Goal: Check status: Check status

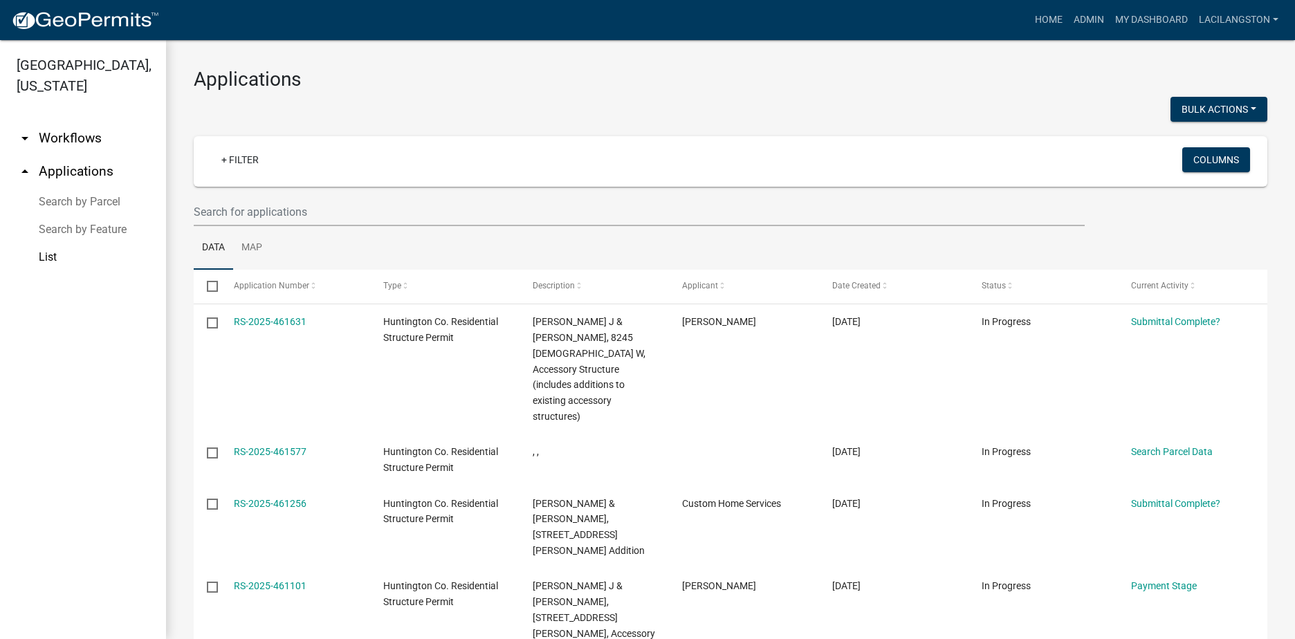
scroll to position [138, 0]
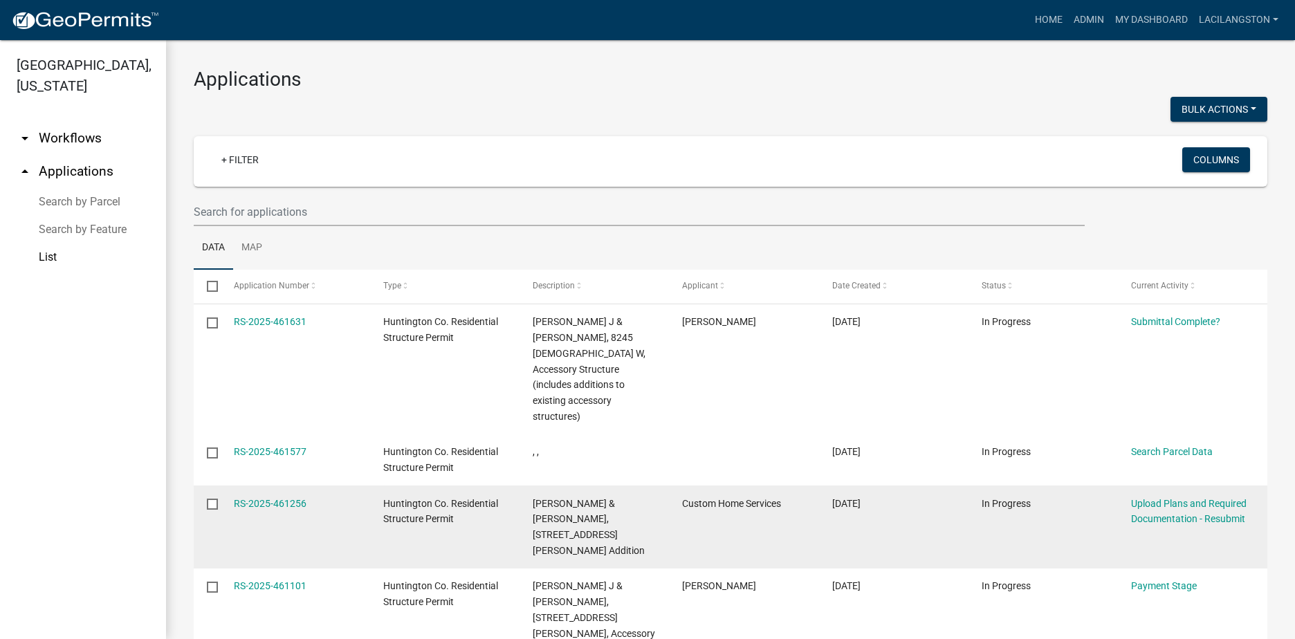
click at [259, 496] on div "RS-2025-461256" at bounding box center [295, 504] width 123 height 16
click at [262, 498] on link "RS-2025-461256" at bounding box center [270, 503] width 73 height 11
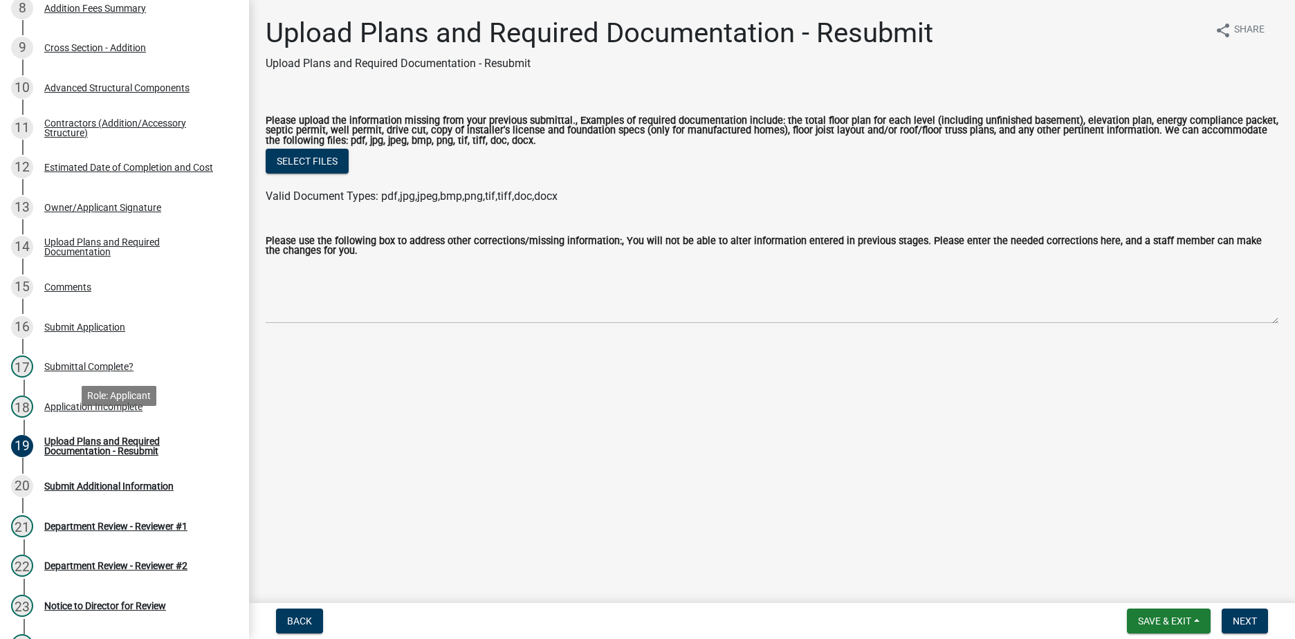
scroll to position [484, 0]
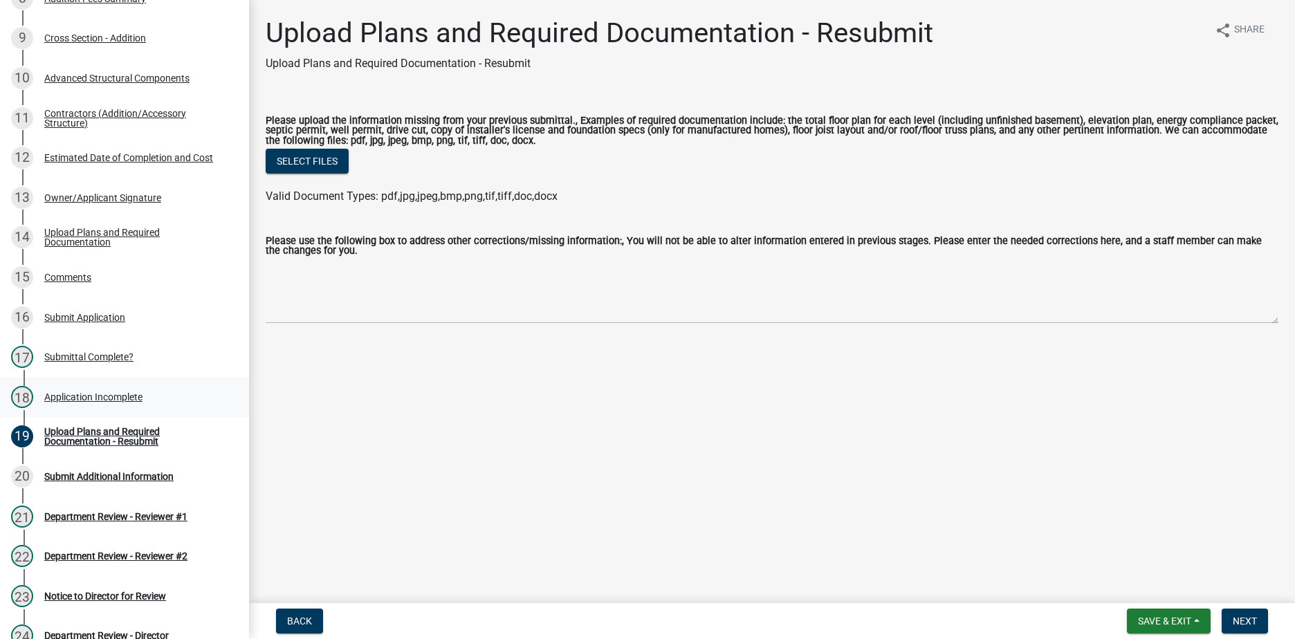
click at [96, 393] on div "Application Incomplete" at bounding box center [93, 397] width 98 height 10
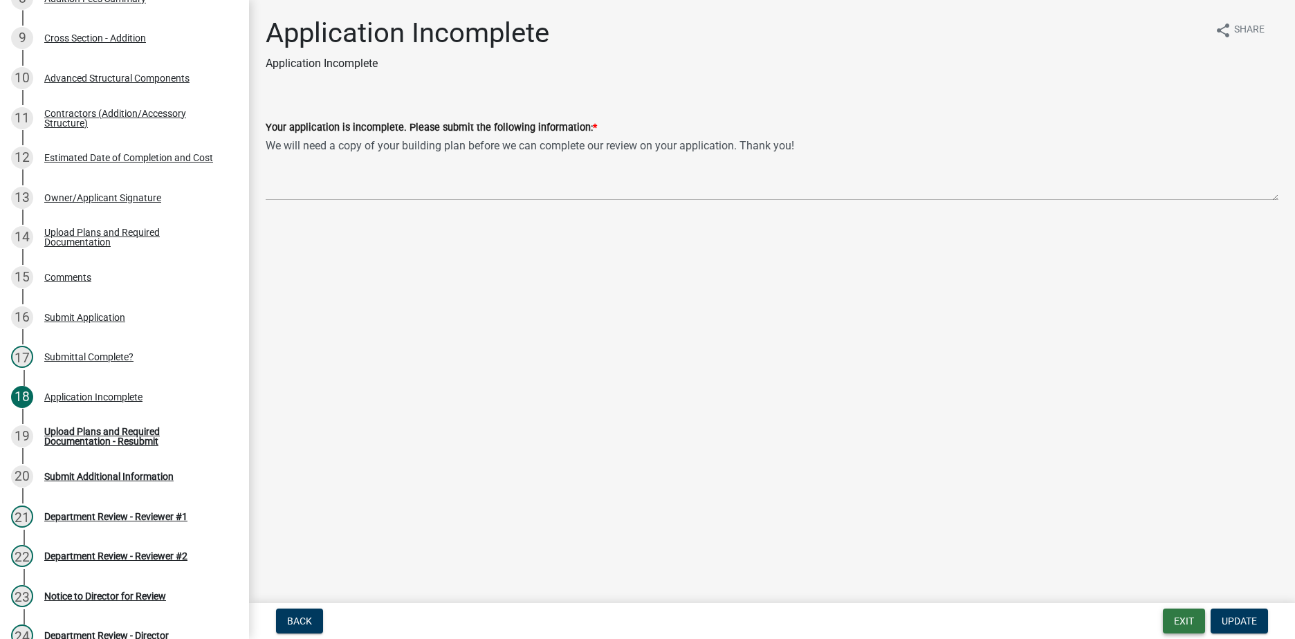
click at [1166, 619] on button "Exit" at bounding box center [1184, 621] width 42 height 25
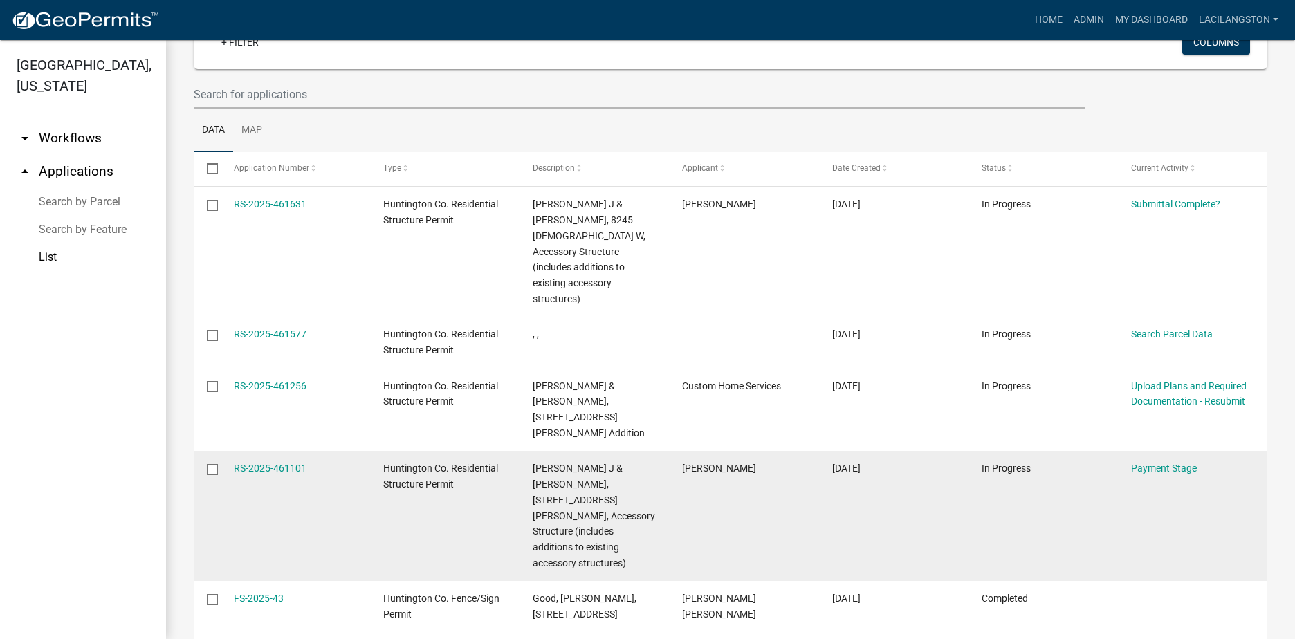
scroll to position [57, 0]
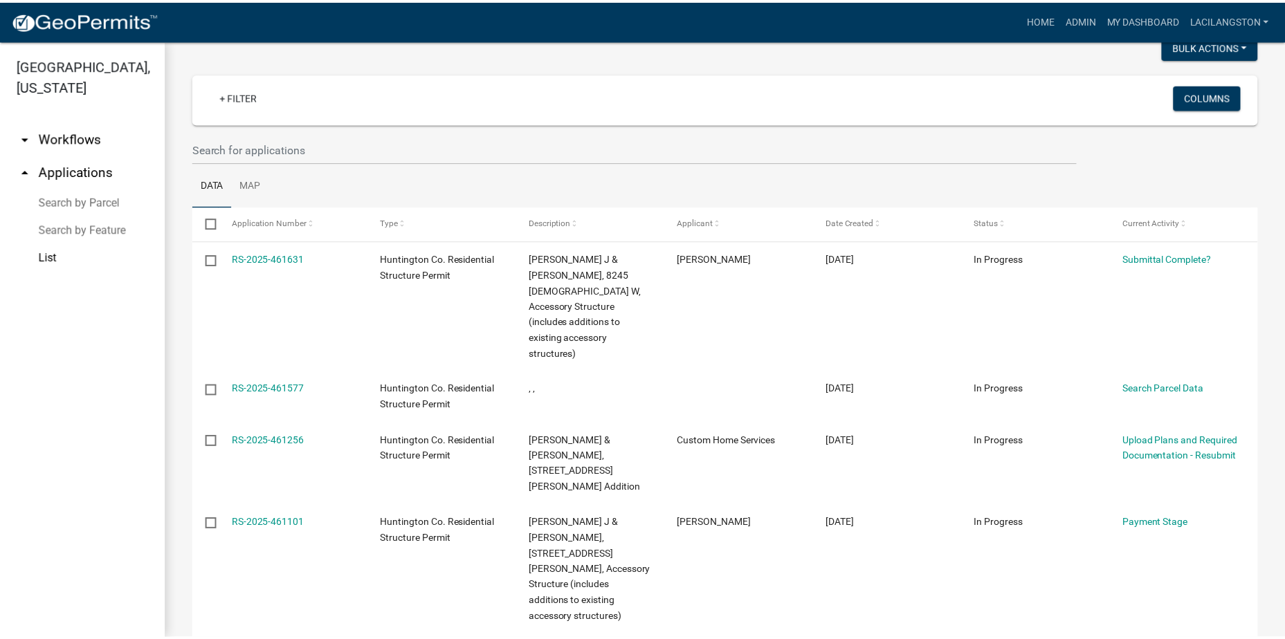
scroll to position [57, 0]
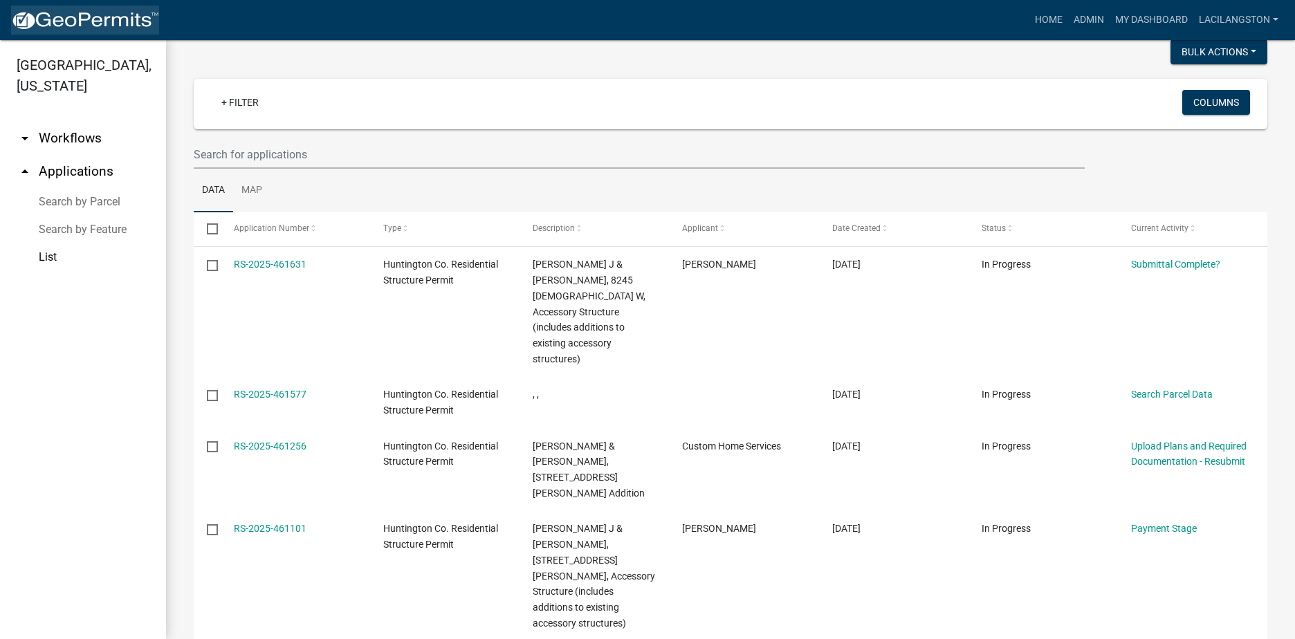
click at [140, 26] on img at bounding box center [85, 20] width 148 height 21
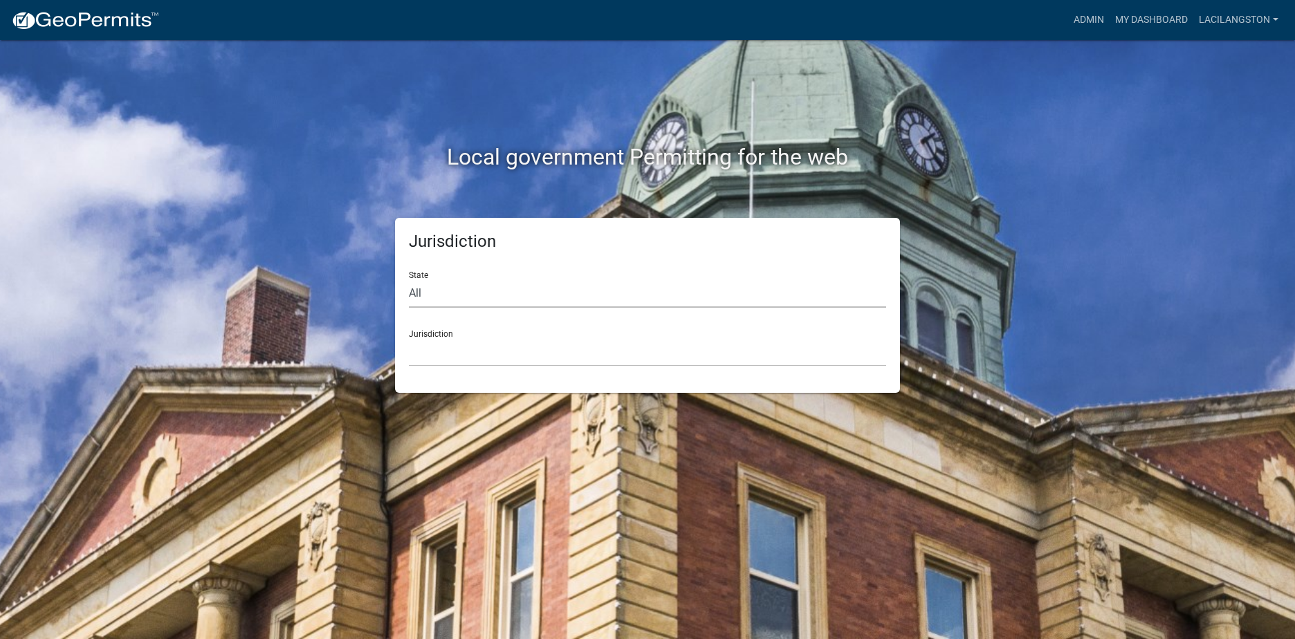
click at [446, 303] on select "All Colorado Georgia Indiana Iowa Kansas Minnesota Ohio South Carolina Wisconsin" at bounding box center [647, 294] width 477 height 28
select select "Indiana"
click at [409, 280] on select "All Colorado Georgia Indiana Iowa Kansas Minnesota Ohio South Carolina Wisconsin" at bounding box center [647, 294] width 477 height 28
click at [426, 356] on select "City of Charlestown, Indiana City of Jeffersonville, Indiana City of Logansport…" at bounding box center [647, 352] width 477 height 28
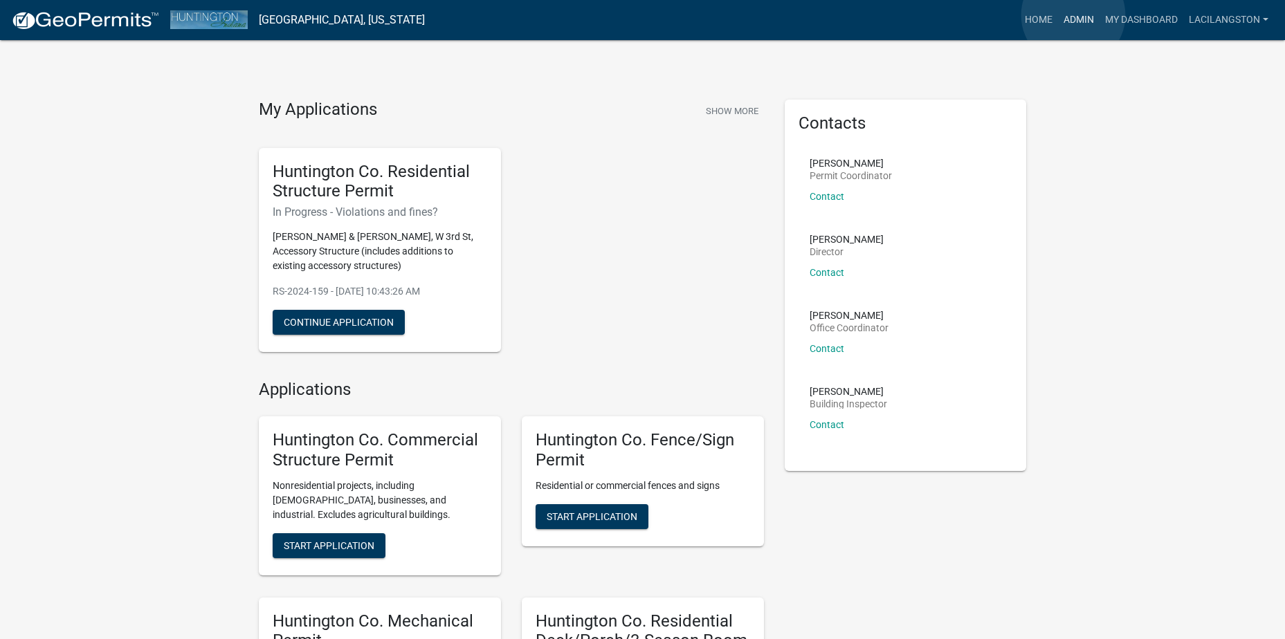
click at [1073, 15] on link "Admin" at bounding box center [1079, 20] width 42 height 26
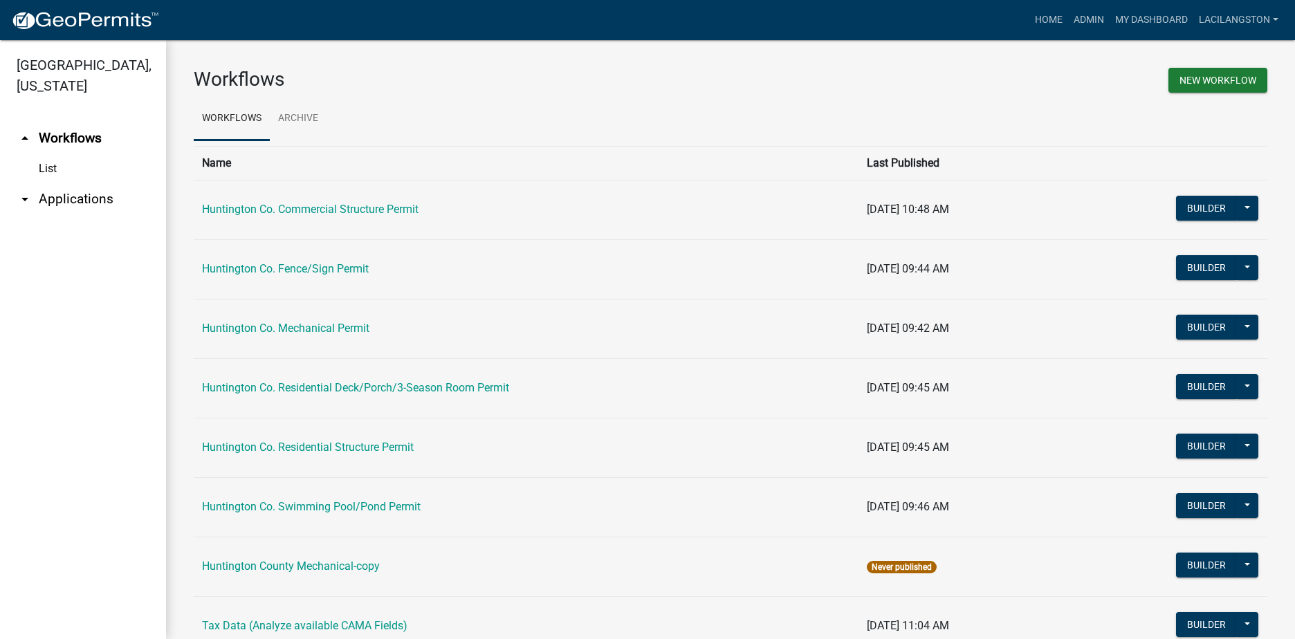
click at [61, 186] on link "arrow_drop_down Applications" at bounding box center [83, 199] width 166 height 33
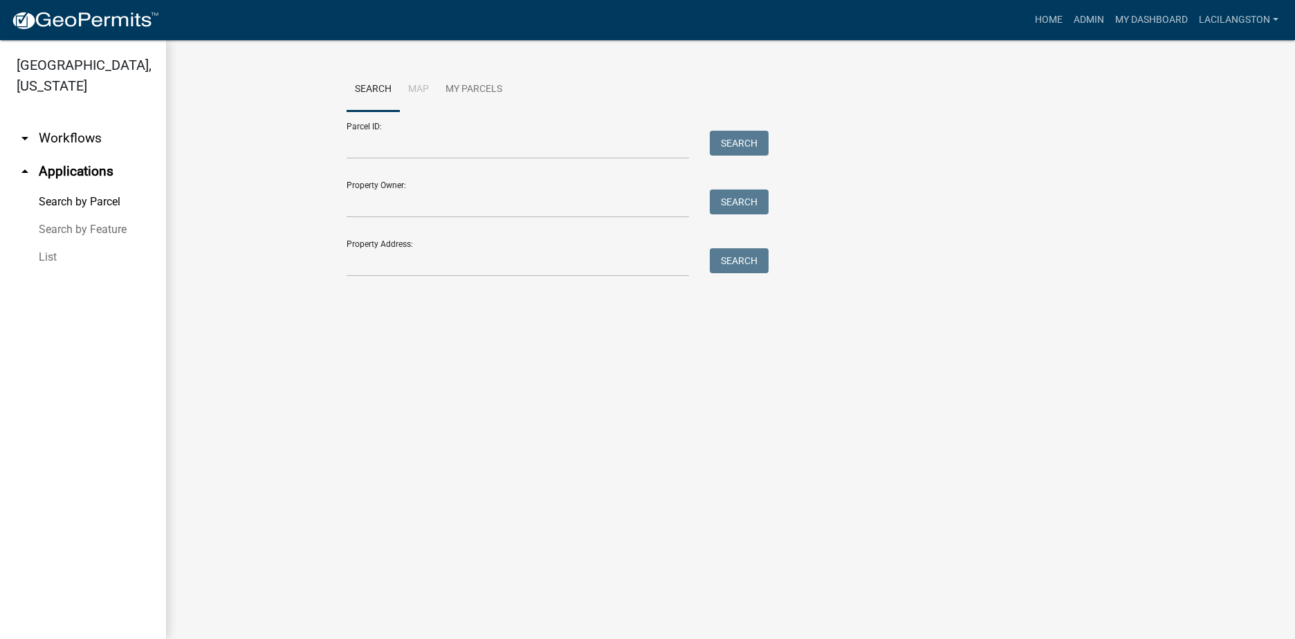
click at [57, 259] on link "List" at bounding box center [83, 258] width 166 height 28
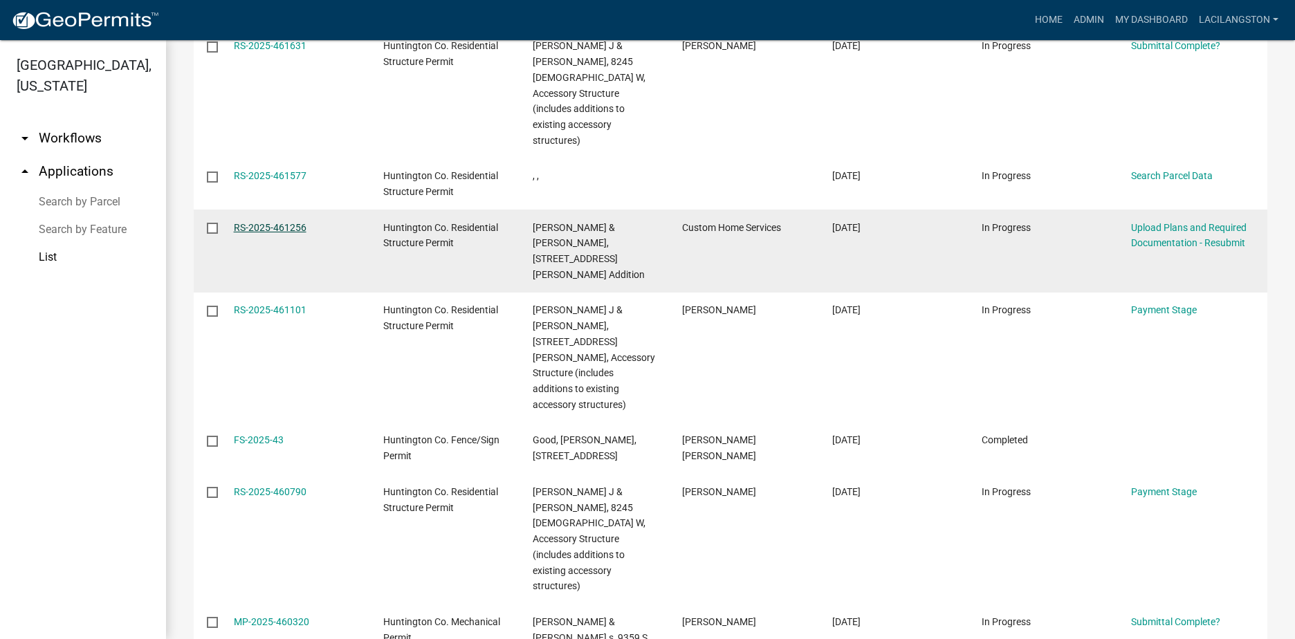
scroll to position [277, 0]
